Goal: Use online tool/utility: Utilize a website feature to perform a specific function

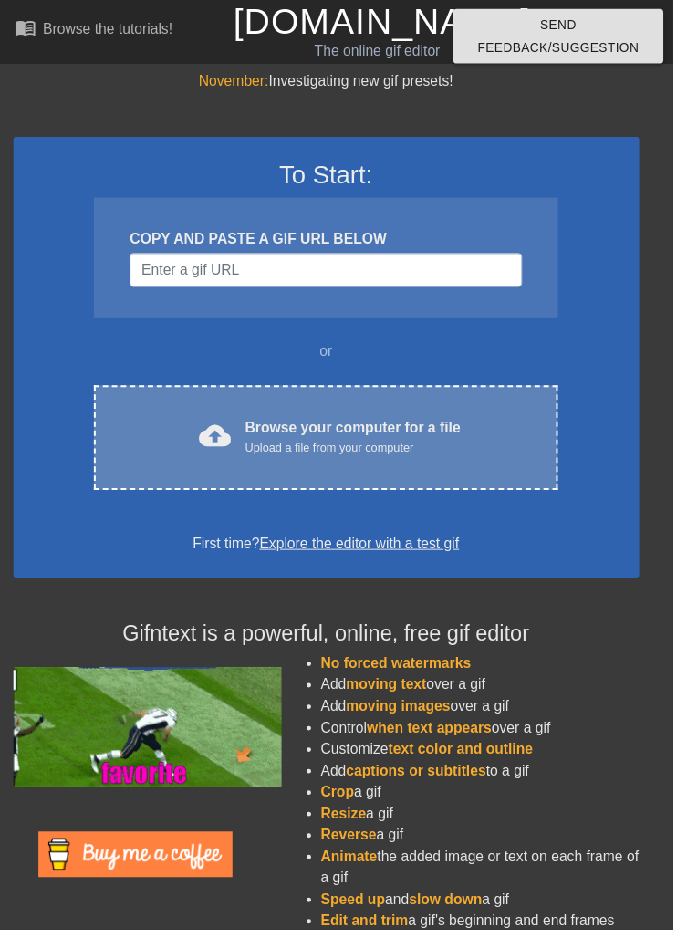
click at [392, 440] on div "Browse your computer for a file Upload a file from your computer" at bounding box center [360, 446] width 220 height 40
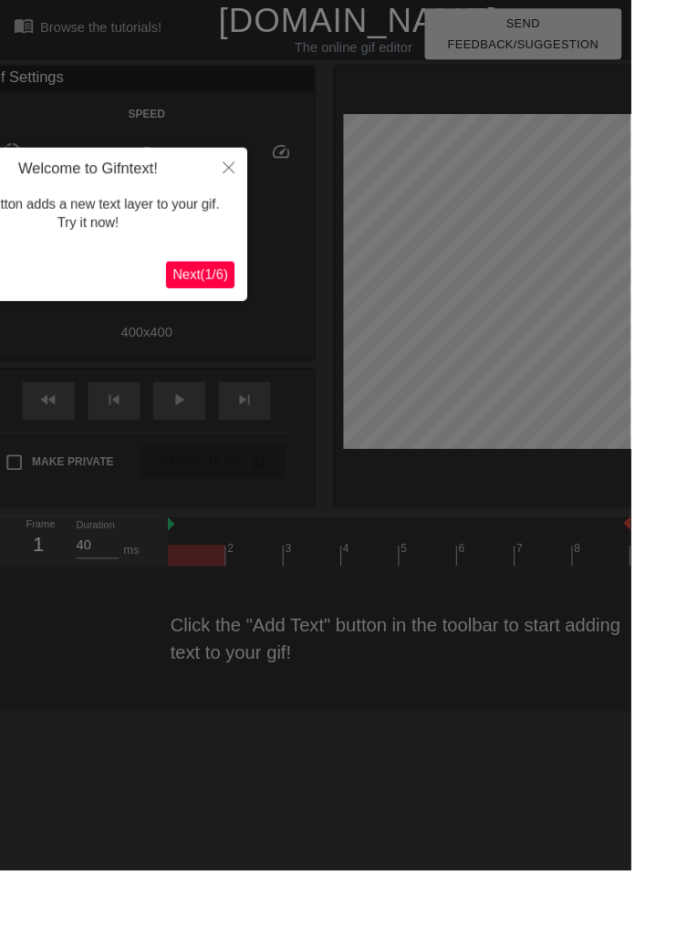
click at [227, 303] on span "Next ( 1 / 6 )" at bounding box center [218, 299] width 60 height 16
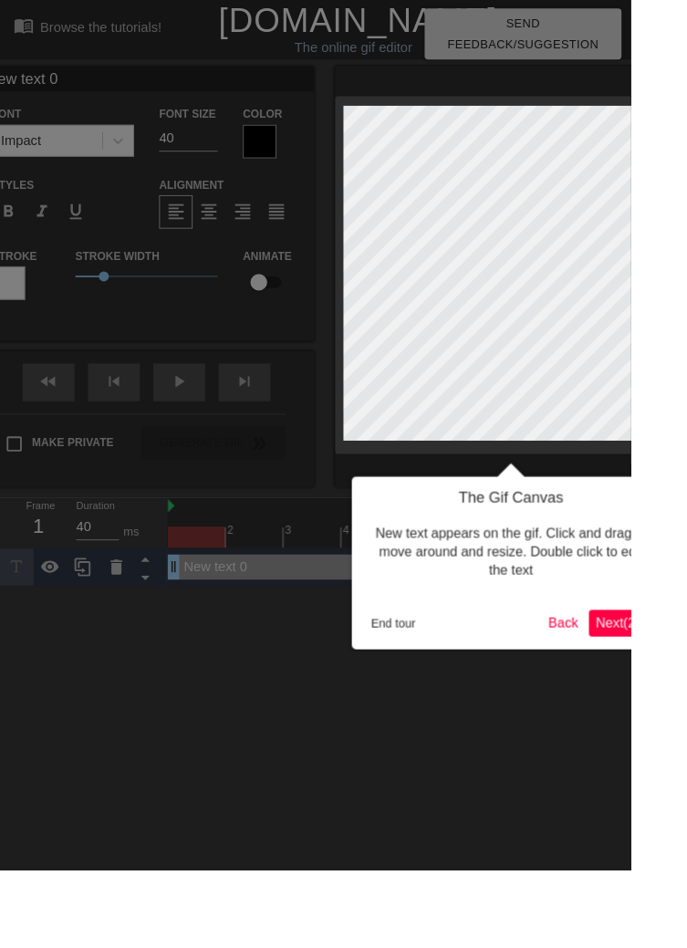
click at [685, 673] on span "Next ( 2 / 6 )" at bounding box center [678, 678] width 60 height 16
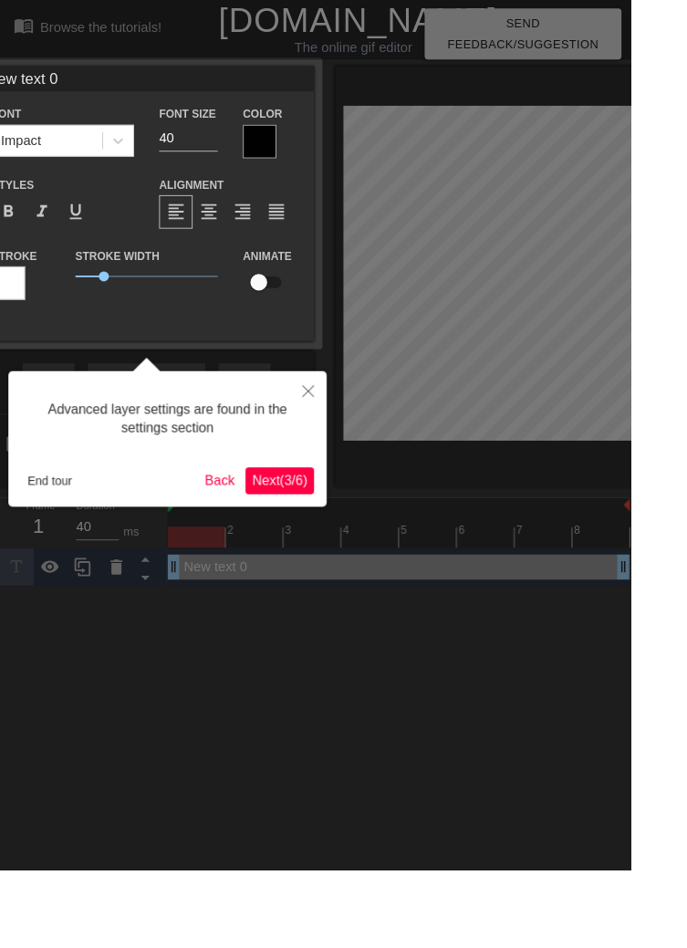
click at [302, 526] on span "Next ( 3 / 6 )" at bounding box center [305, 523] width 60 height 16
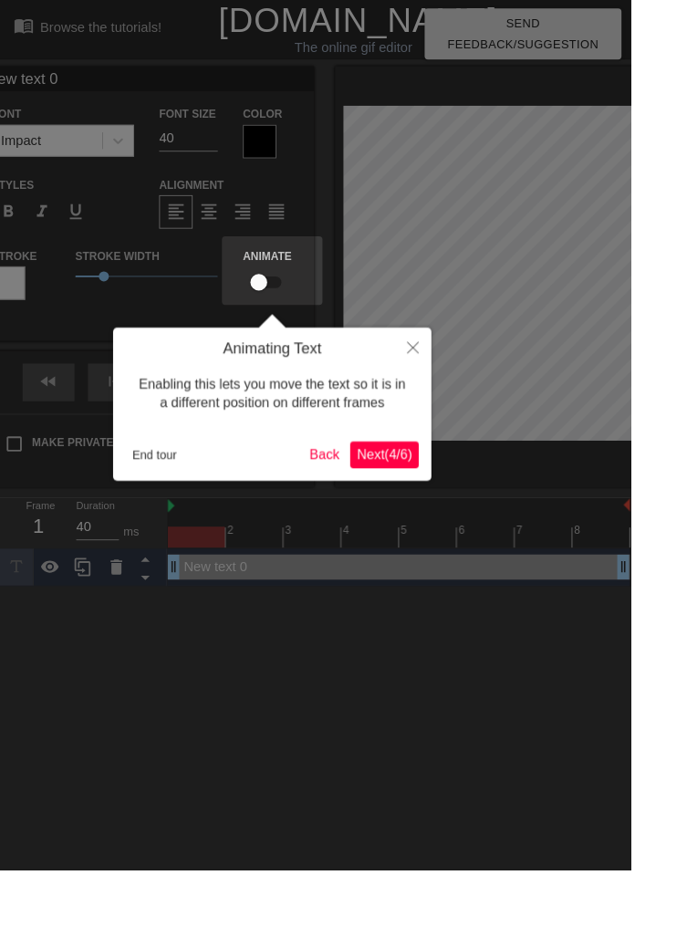
click at [416, 497] on span "Next ( 4 / 6 )" at bounding box center [419, 495] width 60 height 16
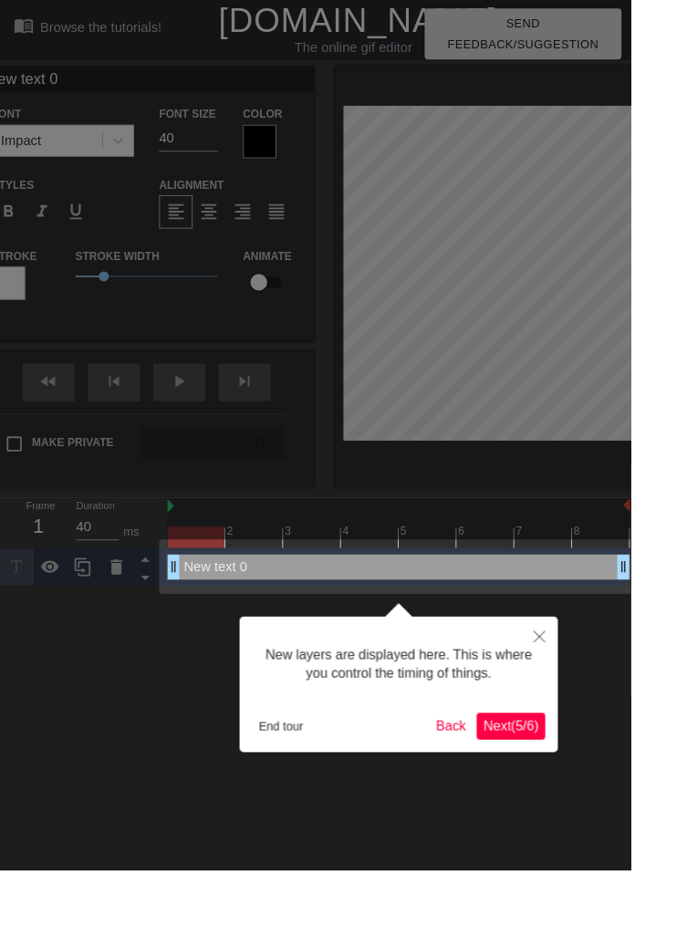
click at [564, 803] on button "Next ( 5 / 6 )" at bounding box center [556, 790] width 75 height 29
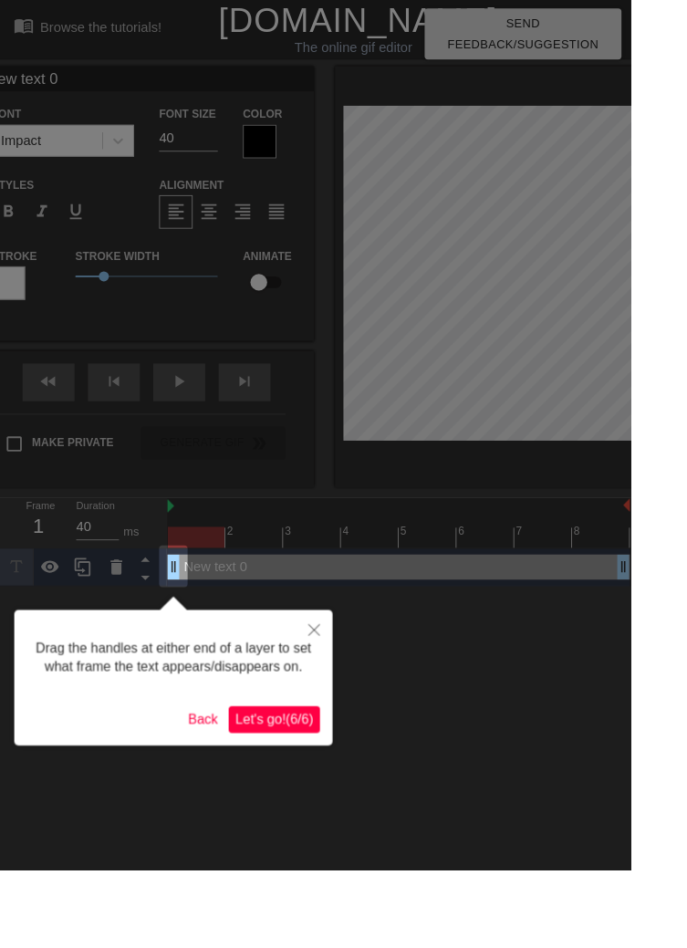
click at [332, 785] on span "Let's go! ( 6 / 6 )" at bounding box center [298, 783] width 85 height 16
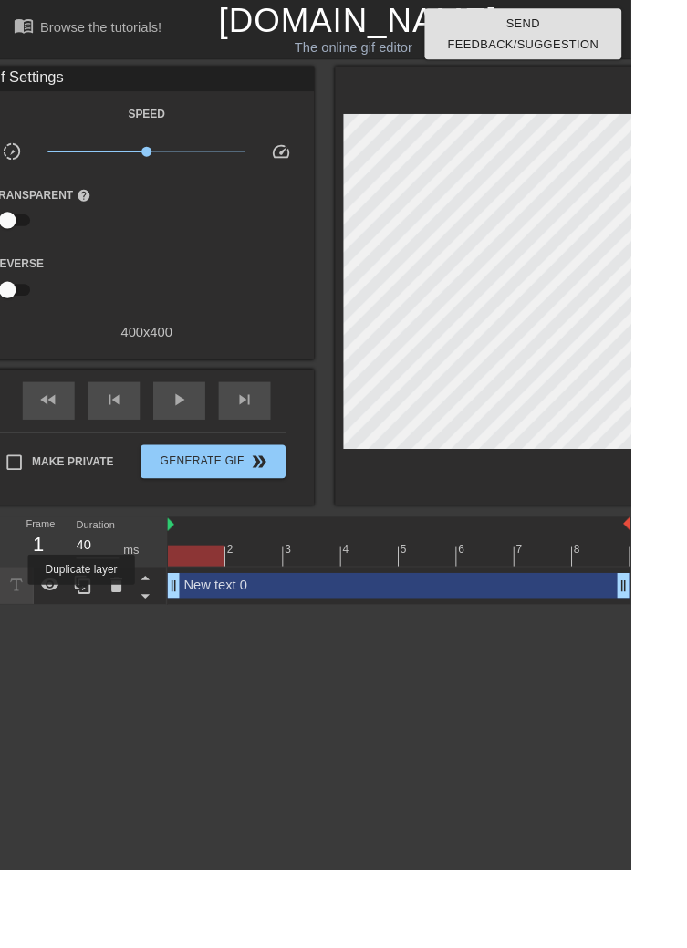
click at [88, 643] on icon at bounding box center [90, 637] width 22 height 22
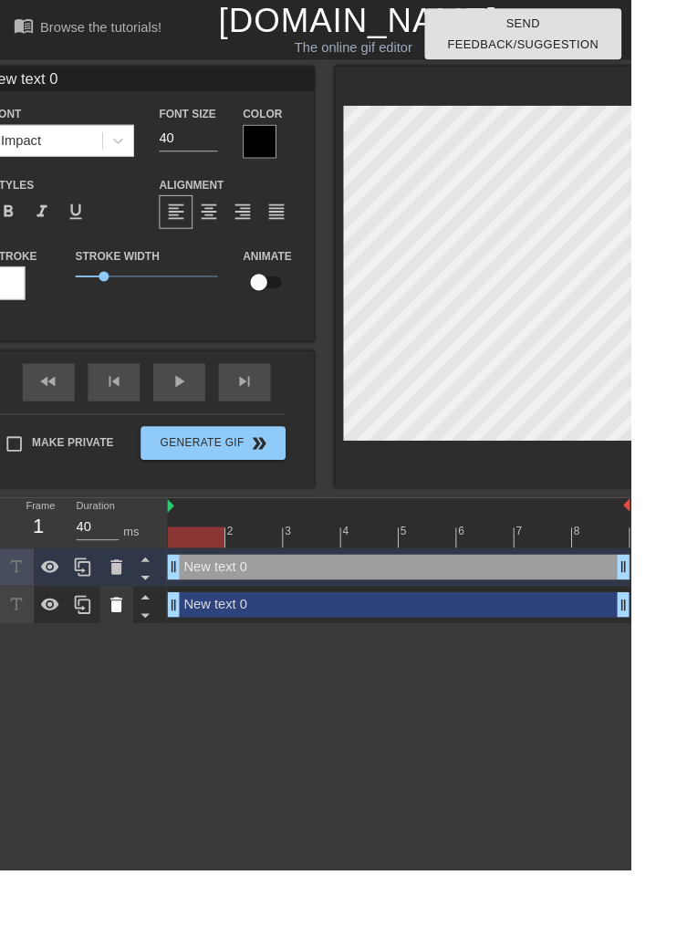
click at [123, 664] on icon at bounding box center [126, 658] width 13 height 16
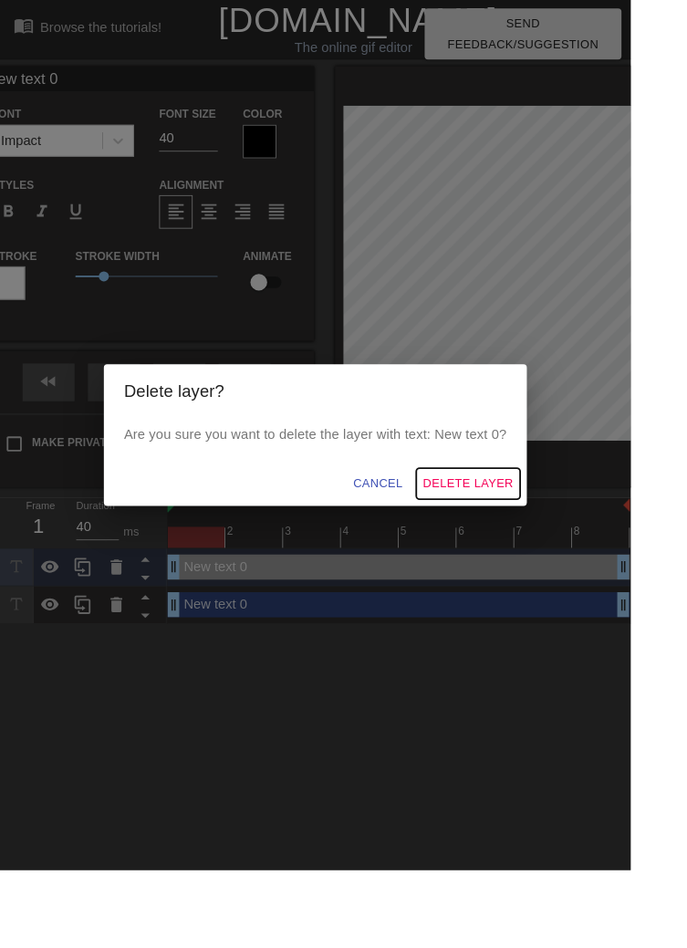
click at [541, 538] on span "Delete Layer" at bounding box center [510, 526] width 98 height 23
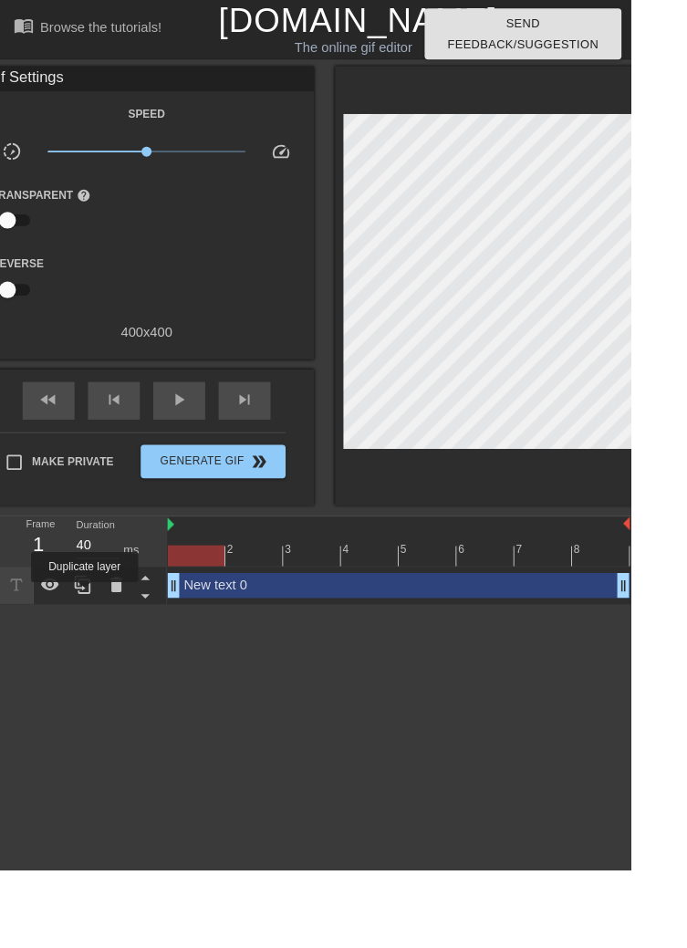
click at [92, 641] on icon at bounding box center [90, 637] width 22 height 22
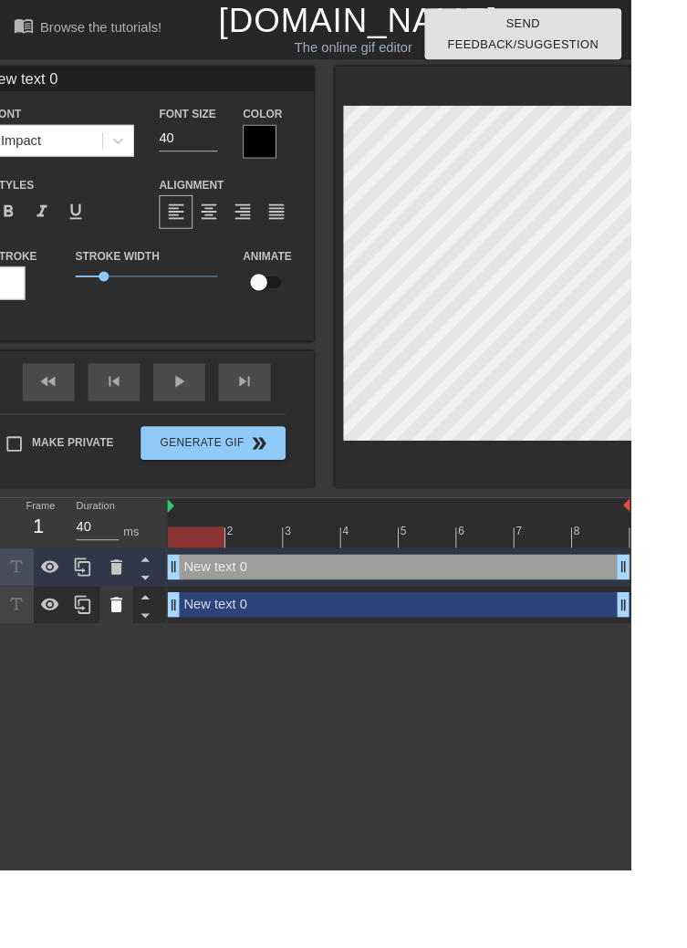
click at [124, 665] on icon at bounding box center [126, 658] width 13 height 16
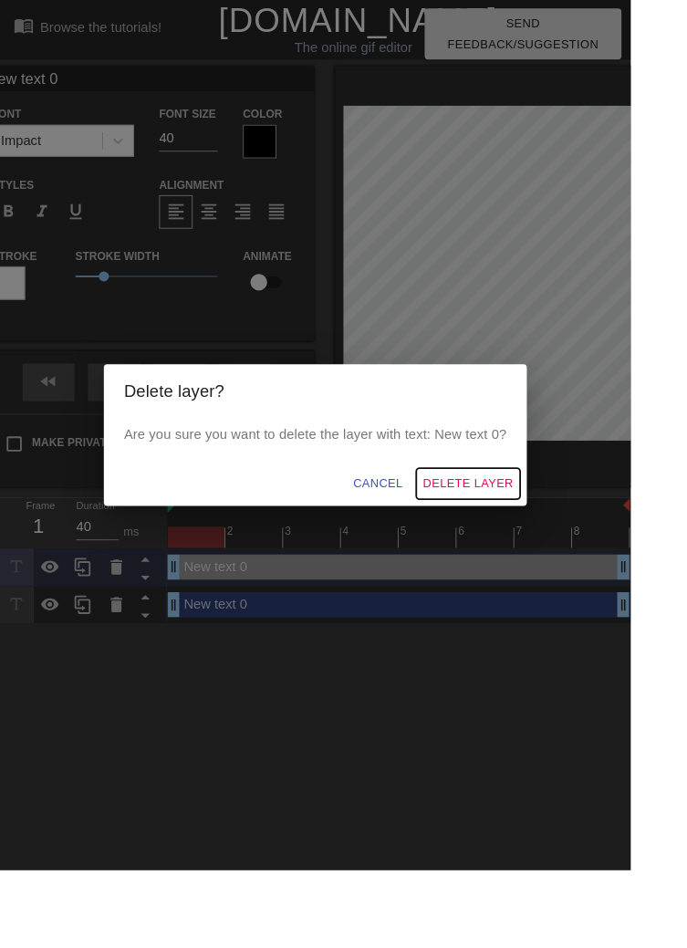
click at [546, 538] on span "Delete Layer" at bounding box center [510, 526] width 98 height 23
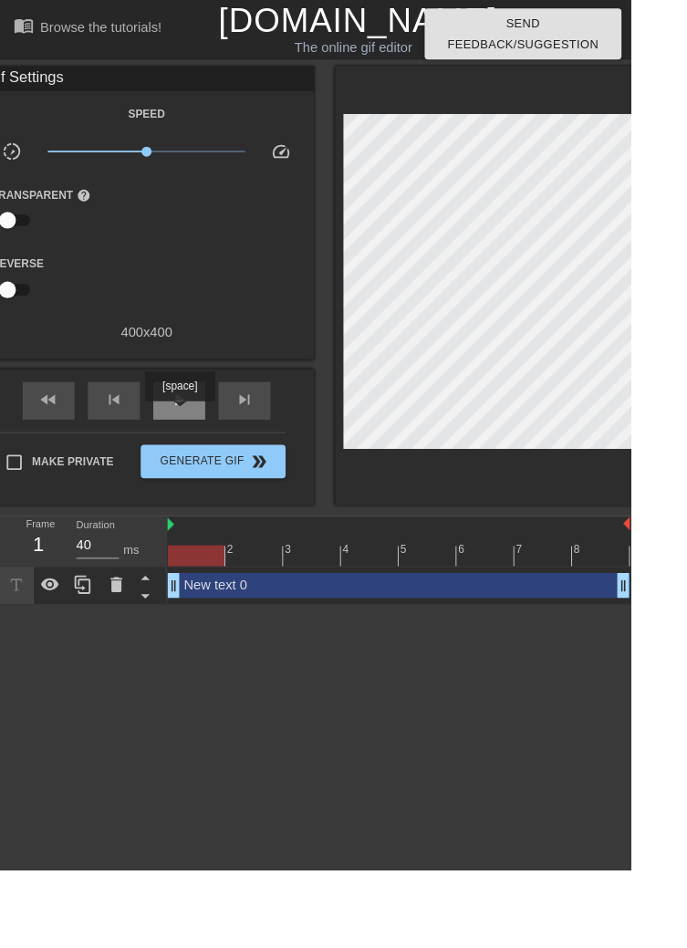
click at [200, 440] on span "play_arrow" at bounding box center [195, 435] width 22 height 22
click at [201, 440] on span "pause" at bounding box center [195, 435] width 22 height 22
click at [209, 610] on div at bounding box center [433, 605] width 503 height 23
click at [23, 243] on input "checkbox" at bounding box center [8, 240] width 104 height 35
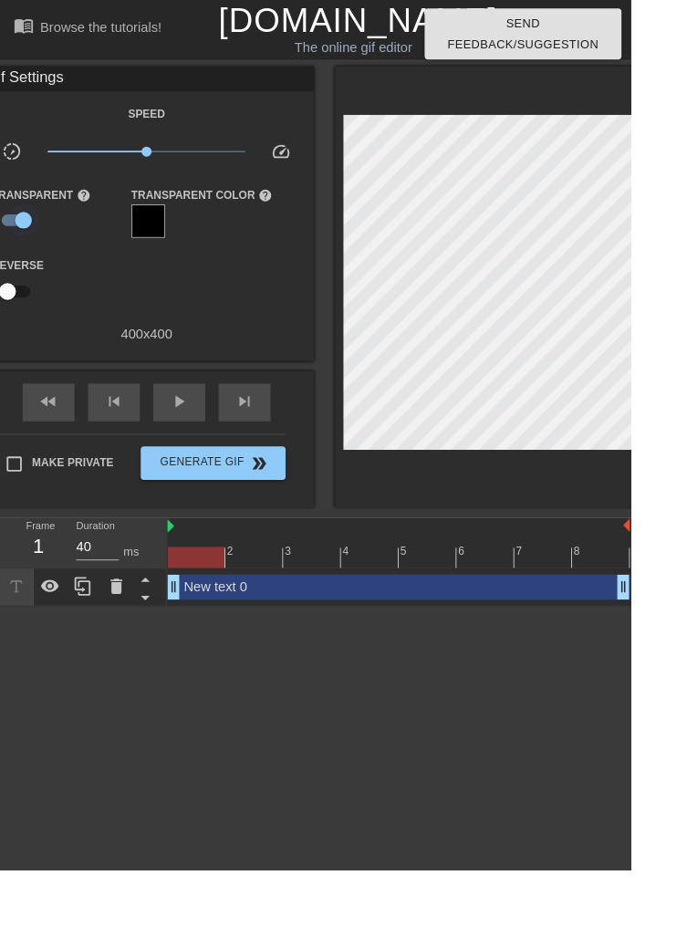
click at [27, 239] on input "checkbox" at bounding box center [26, 240] width 104 height 35
checkbox input "false"
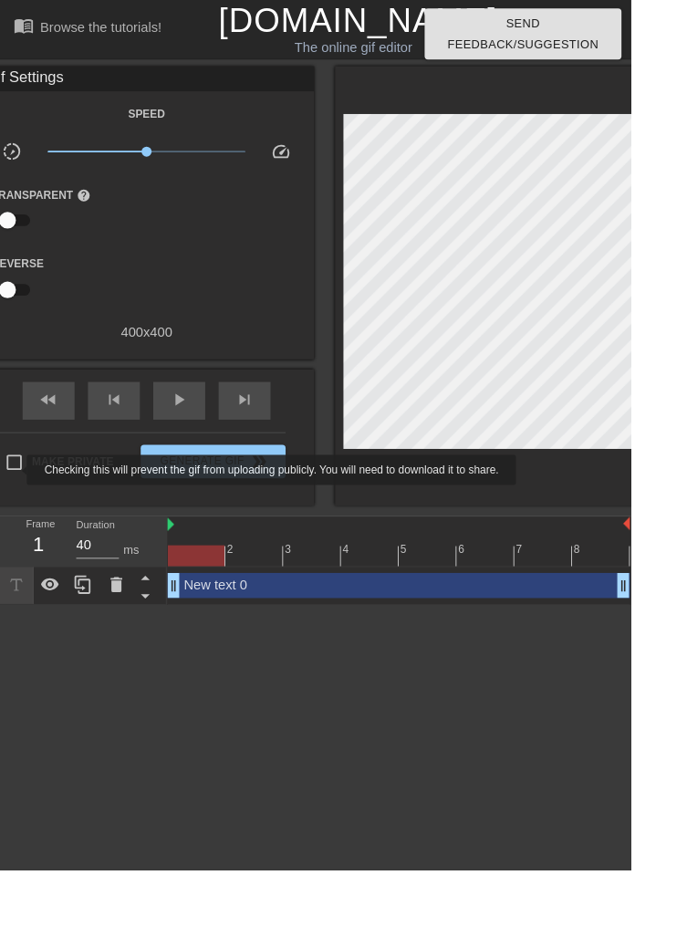
click at [10, 509] on input "Make Private" at bounding box center [15, 503] width 38 height 38
checkbox input "true"
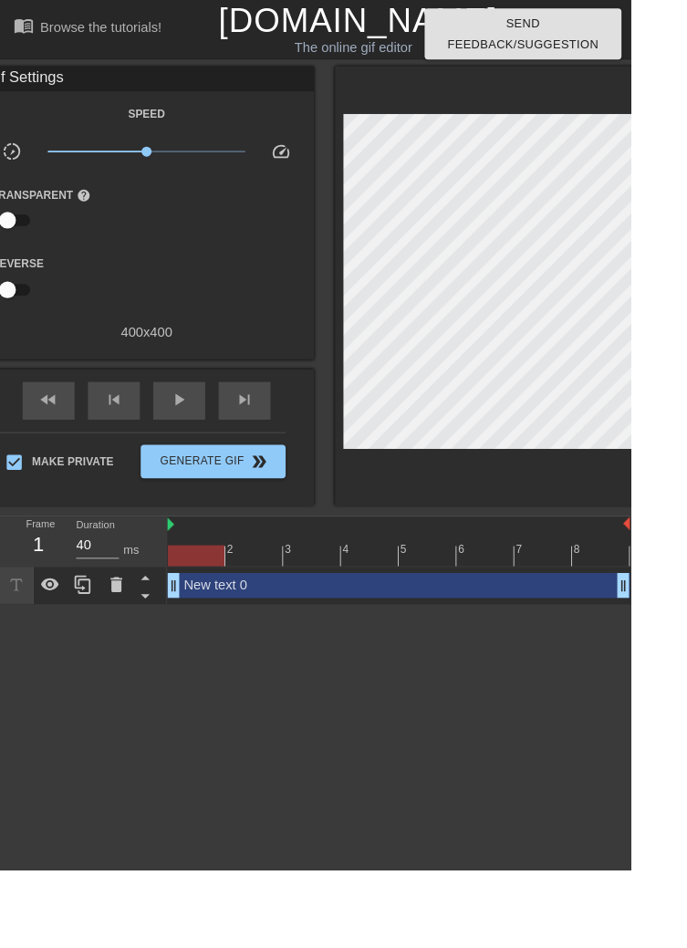
click at [13, 312] on input "checkbox" at bounding box center [8, 315] width 104 height 35
click at [26, 311] on input "checkbox" at bounding box center [26, 315] width 104 height 35
checkbox input "false"
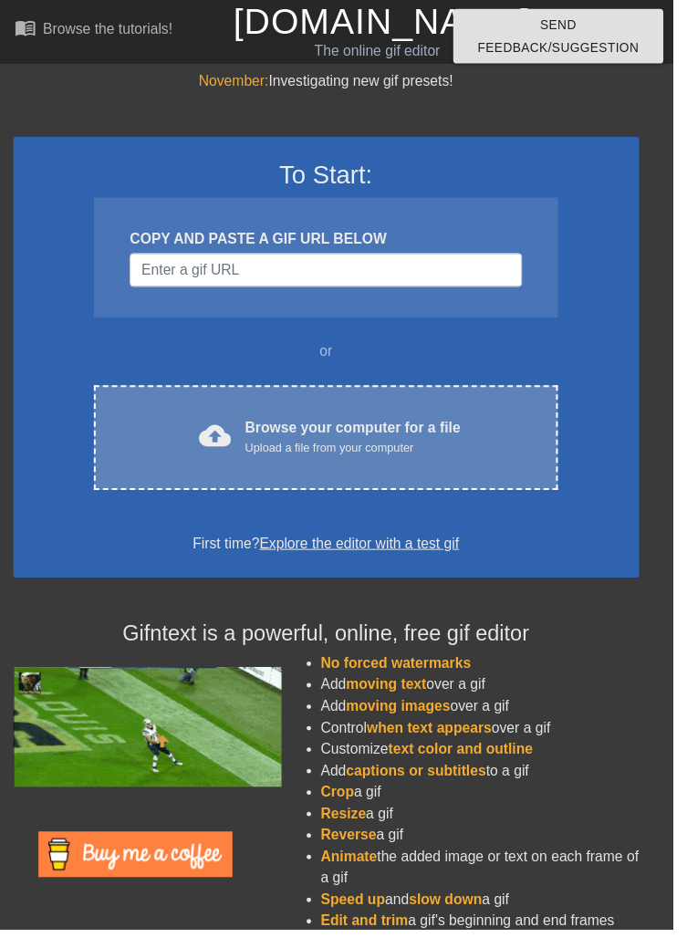
click at [341, 440] on div "Browse your computer for a file Upload a file from your computer" at bounding box center [360, 446] width 220 height 40
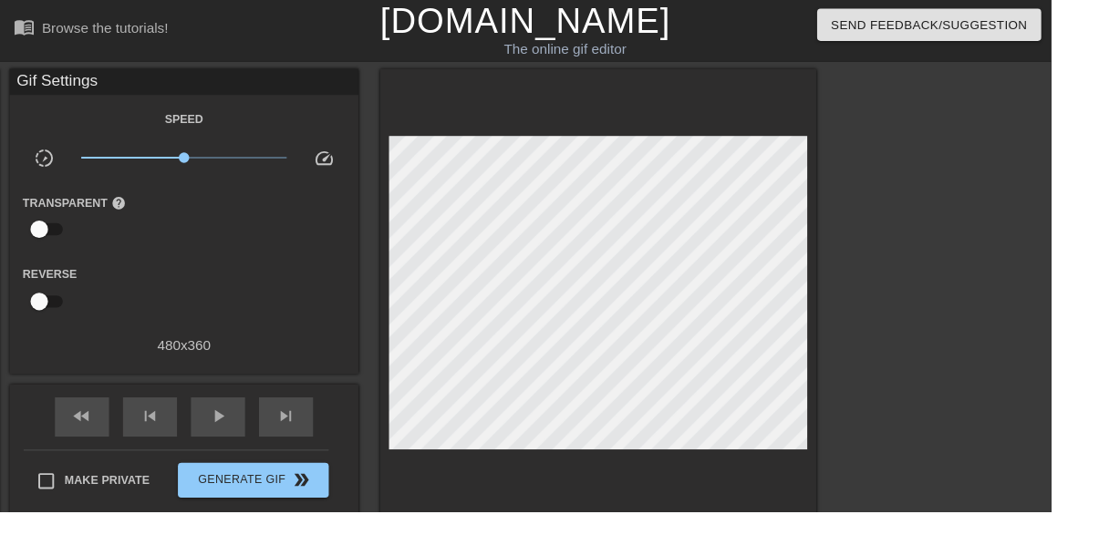
click at [3, 197] on div "title add_circle image add_circle crop photo_size_select_large help keyboard Gi…" at bounding box center [402, 311] width 904 height 479
click at [0, 262] on div "title add_circle image add_circle crop photo_size_select_large help keyboard Gi…" at bounding box center [402, 311] width 904 height 479
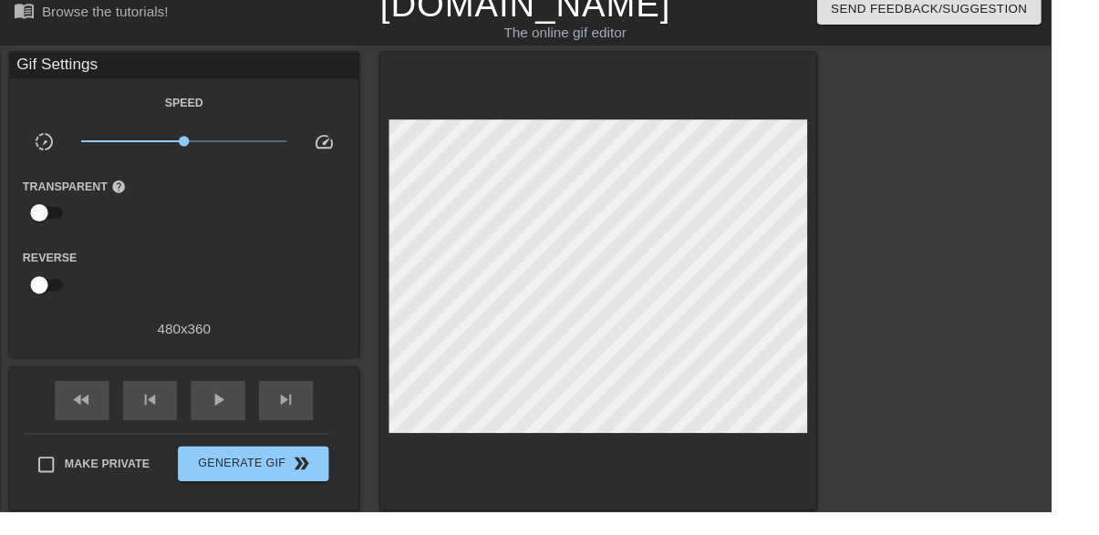
scroll to position [11, 0]
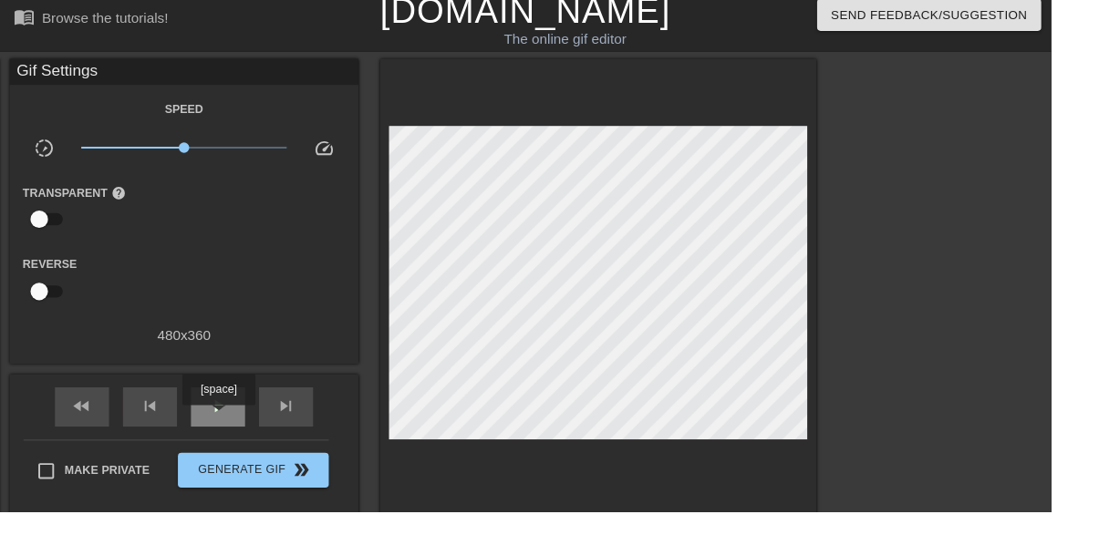
click at [242, 431] on div "play_arrow" at bounding box center [228, 425] width 57 height 41
click at [229, 432] on span "pause" at bounding box center [228, 424] width 22 height 22
click at [231, 428] on span "play_arrow" at bounding box center [228, 424] width 22 height 22
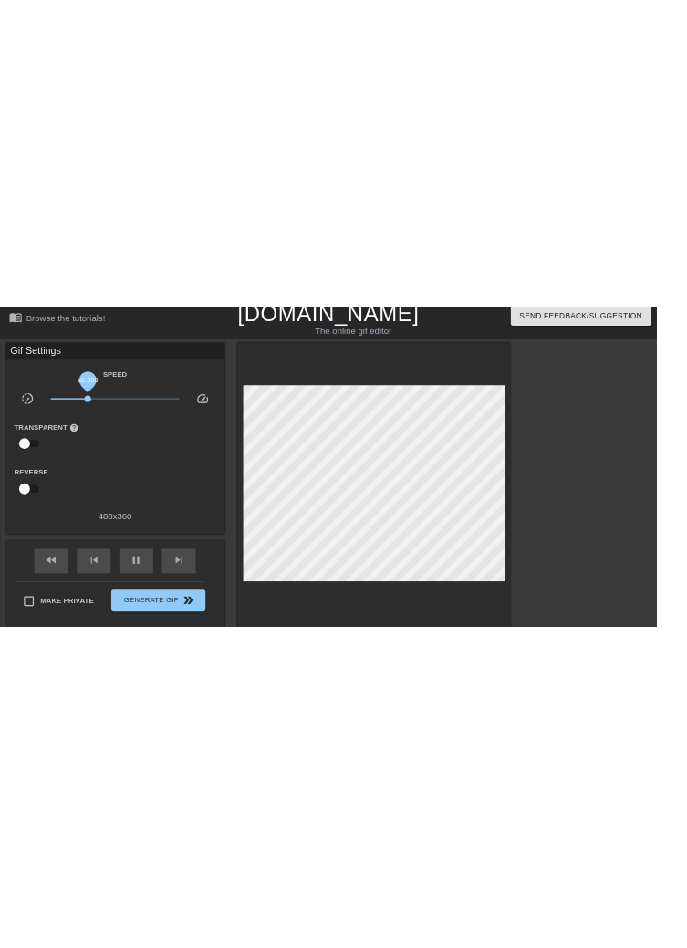
scroll to position [0, 0]
